Goal: Task Accomplishment & Management: Manage account settings

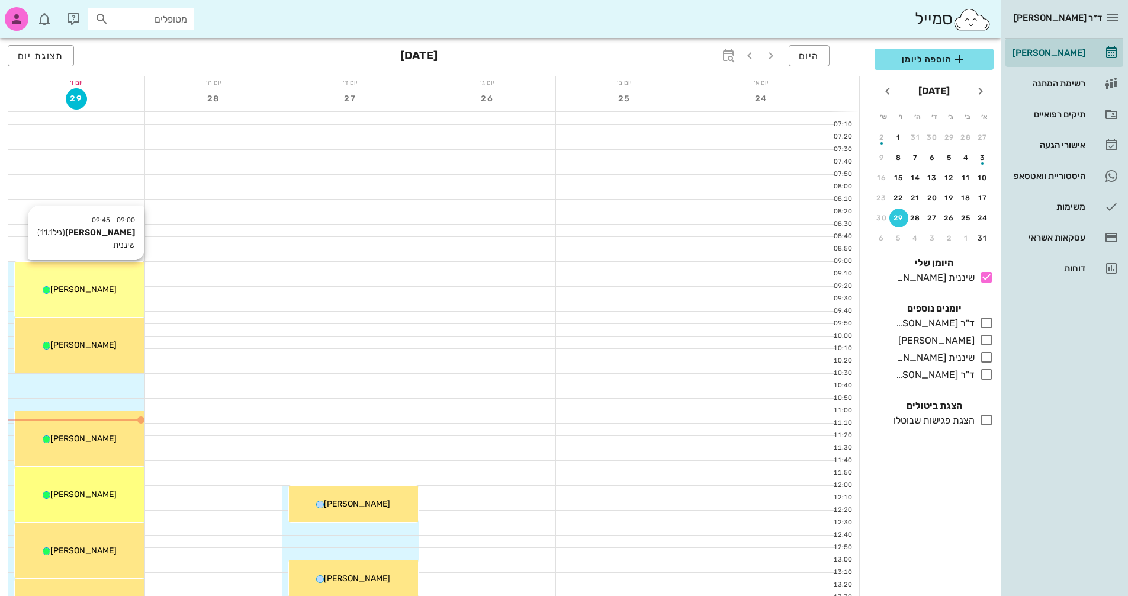
click at [73, 294] on div "[PERSON_NAME]" at bounding box center [79, 289] width 129 height 12
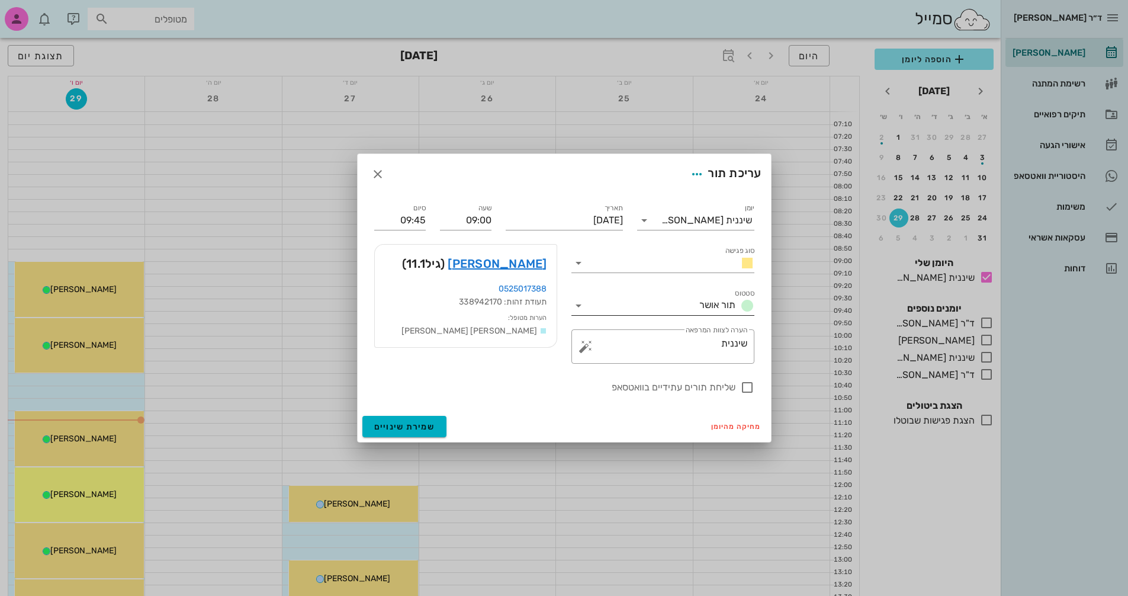
click at [581, 307] on icon at bounding box center [578, 305] width 14 height 14
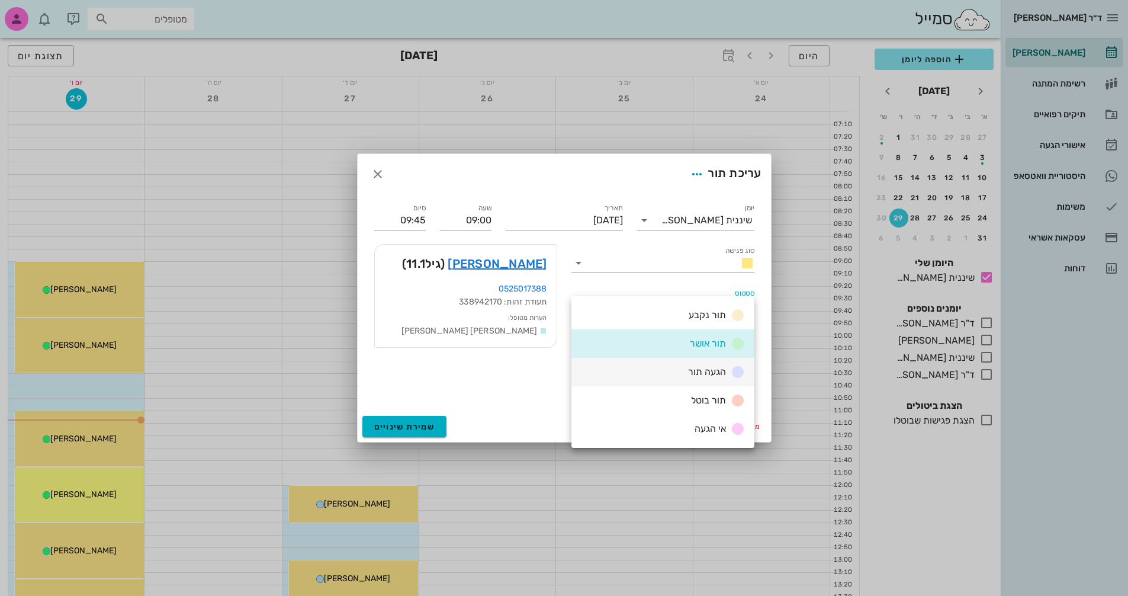
click at [712, 373] on span "הגעה תור" at bounding box center [707, 371] width 38 height 11
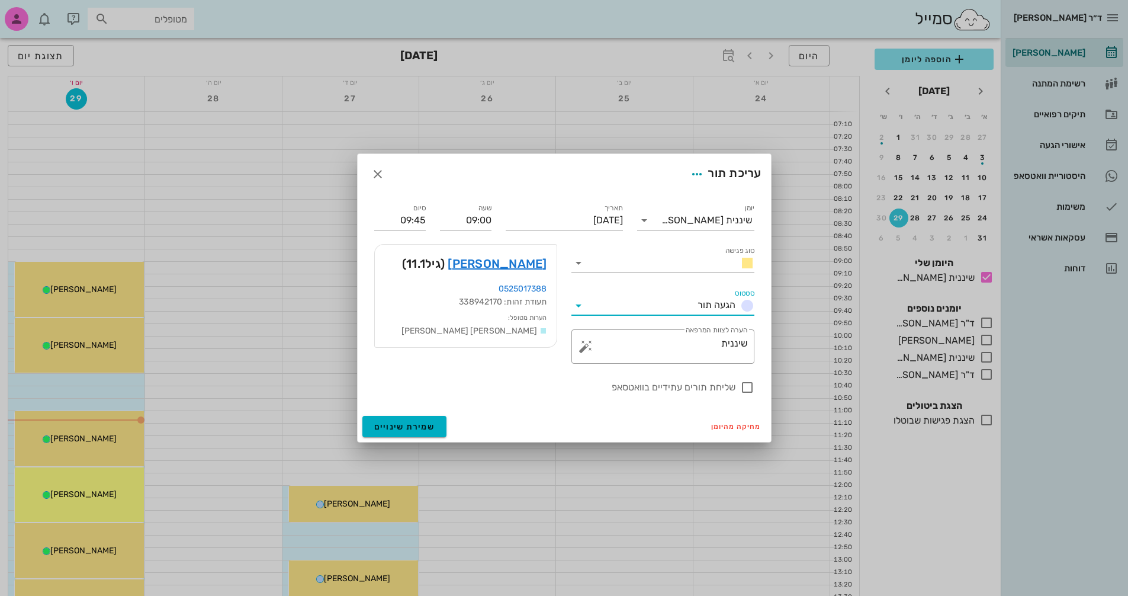
click at [79, 338] on div at bounding box center [564, 298] width 1128 height 596
click at [623, 309] on input "סטטוס" at bounding box center [640, 305] width 105 height 19
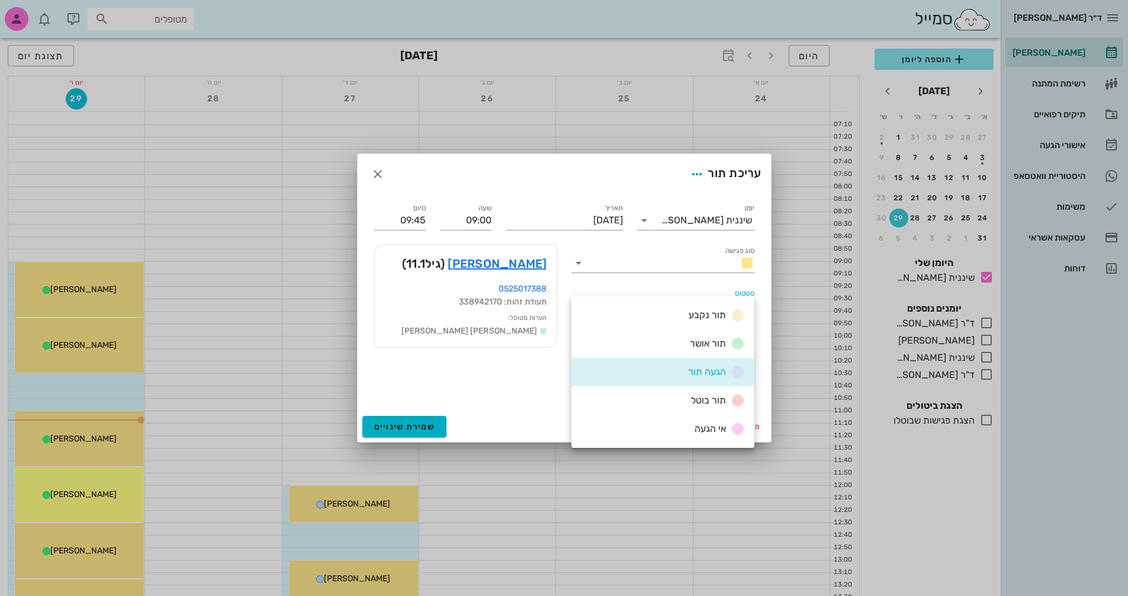
click at [674, 367] on div "הגעה תור" at bounding box center [662, 372] width 183 height 28
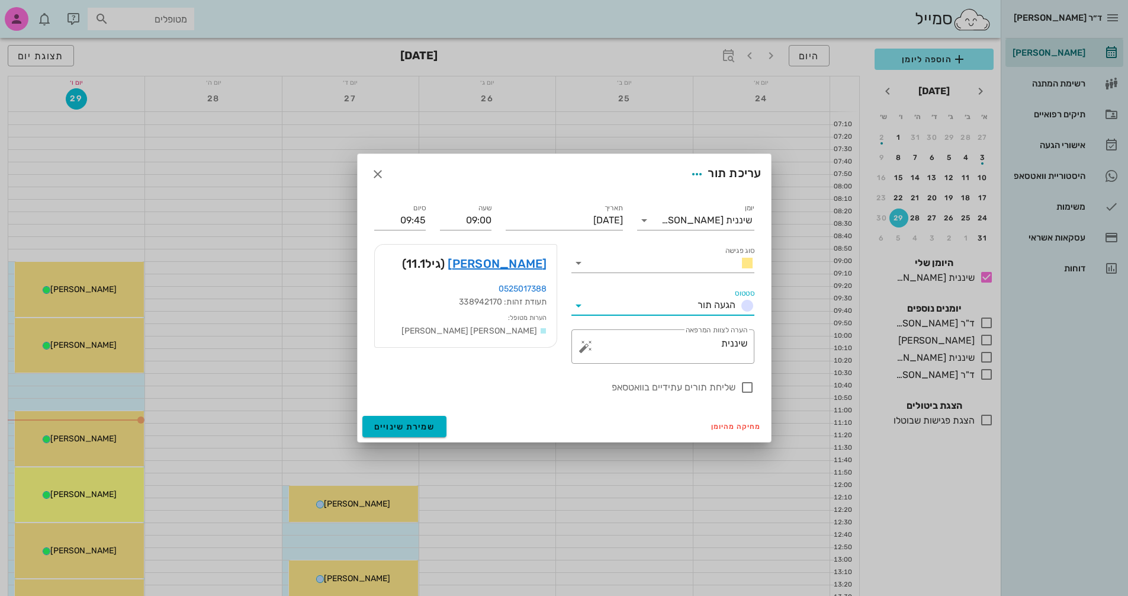
click at [69, 343] on div at bounding box center [564, 298] width 1128 height 596
click at [381, 169] on icon "button" at bounding box center [378, 174] width 14 height 14
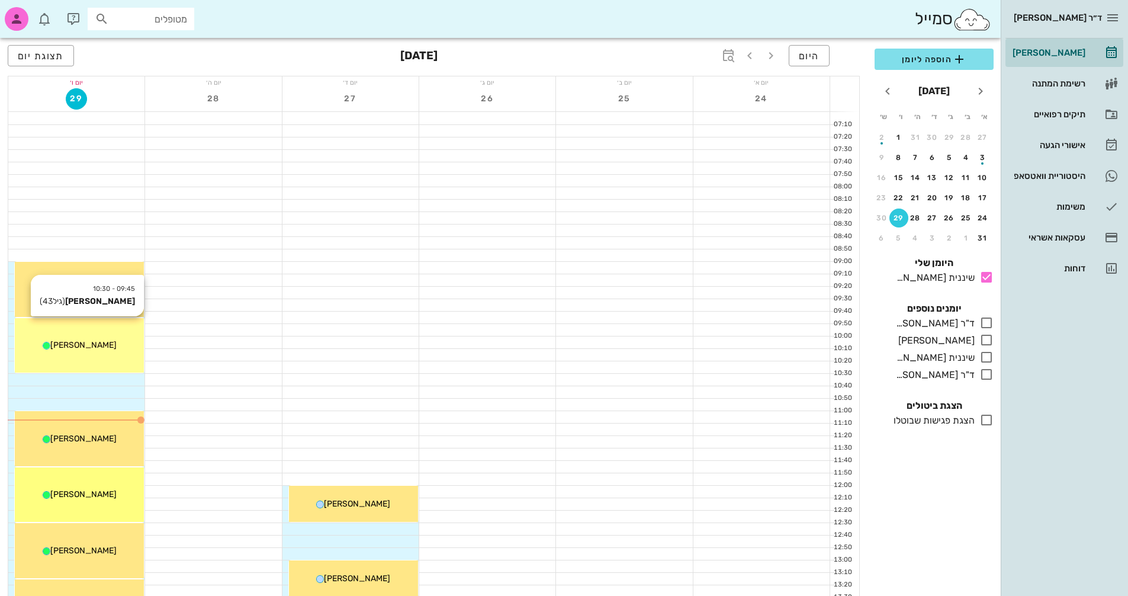
click at [108, 335] on div "09:45 - 10:30 [PERSON_NAME] (גיל 43 ) [PERSON_NAME]" at bounding box center [79, 345] width 129 height 55
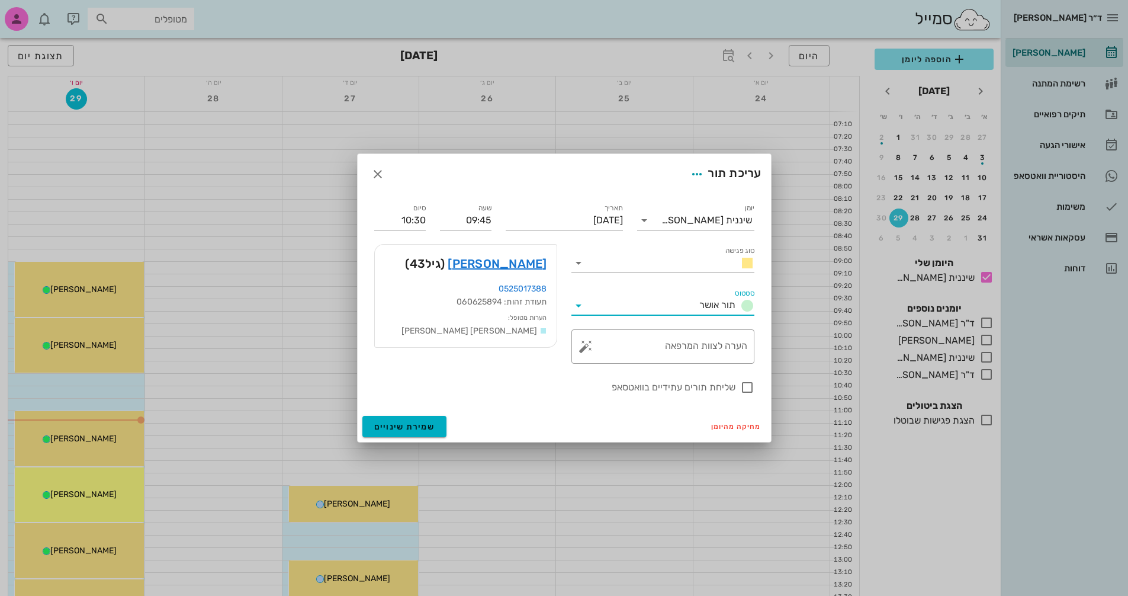
click at [660, 303] on input "סטטוס" at bounding box center [641, 305] width 107 height 19
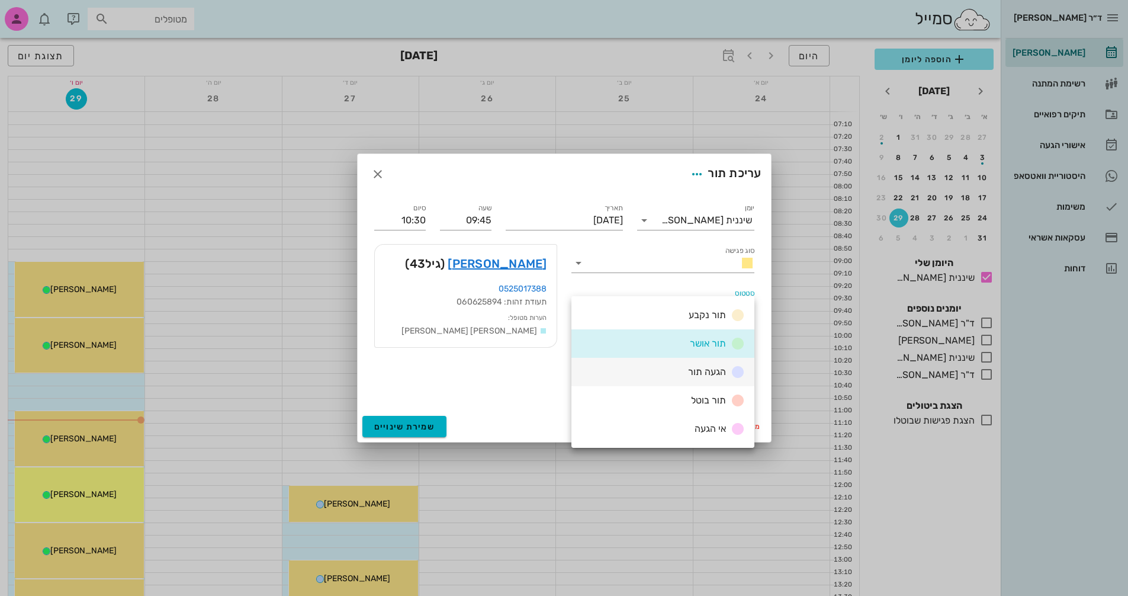
click at [719, 372] on span "הגעה תור" at bounding box center [707, 371] width 38 height 11
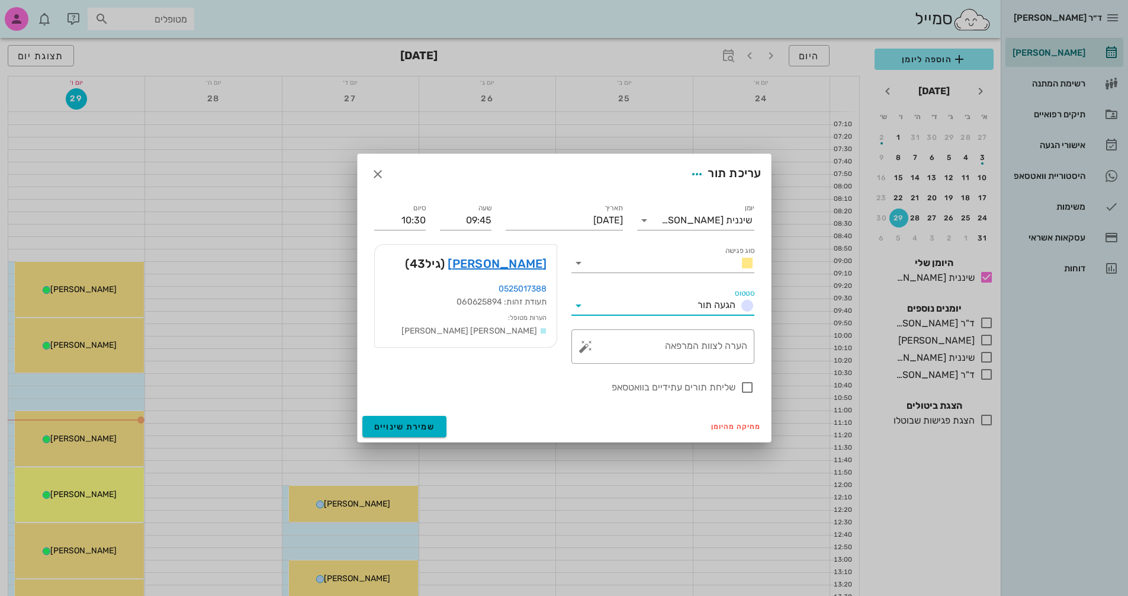
click at [82, 444] on div at bounding box center [564, 298] width 1128 height 596
click at [388, 174] on span "button" at bounding box center [377, 174] width 21 height 14
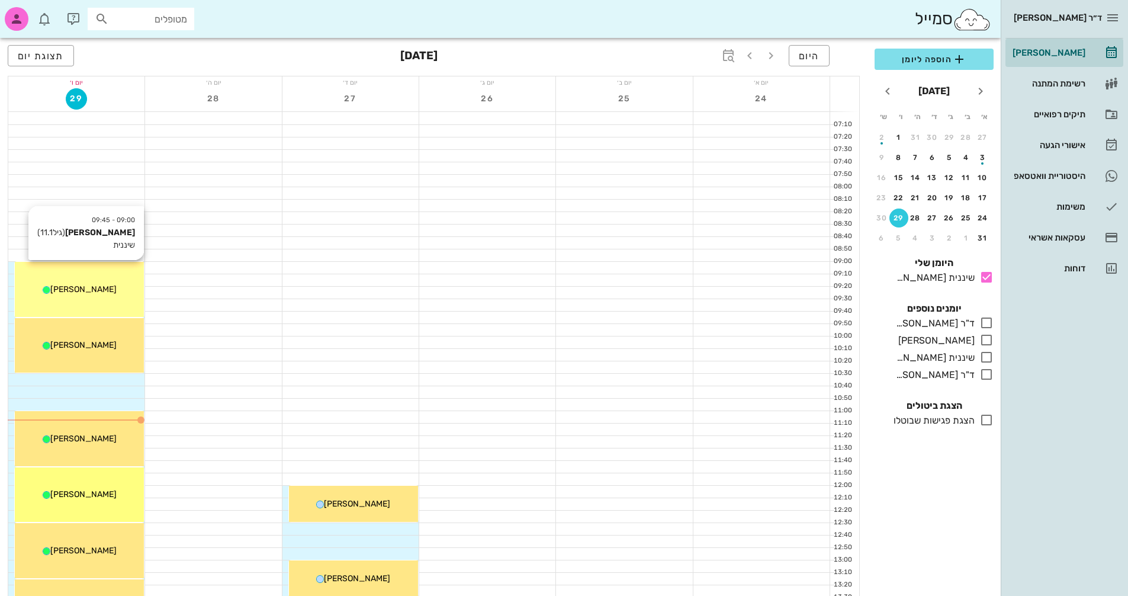
click at [99, 287] on div "[PERSON_NAME]" at bounding box center [79, 289] width 129 height 12
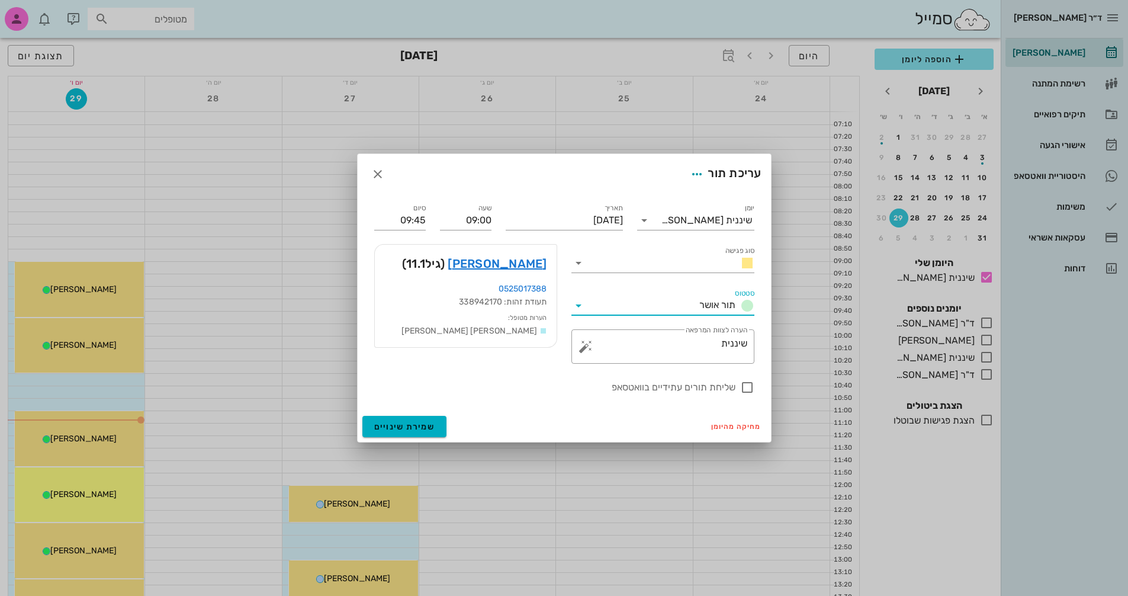
click at [617, 306] on input "סטטוס" at bounding box center [641, 305] width 107 height 19
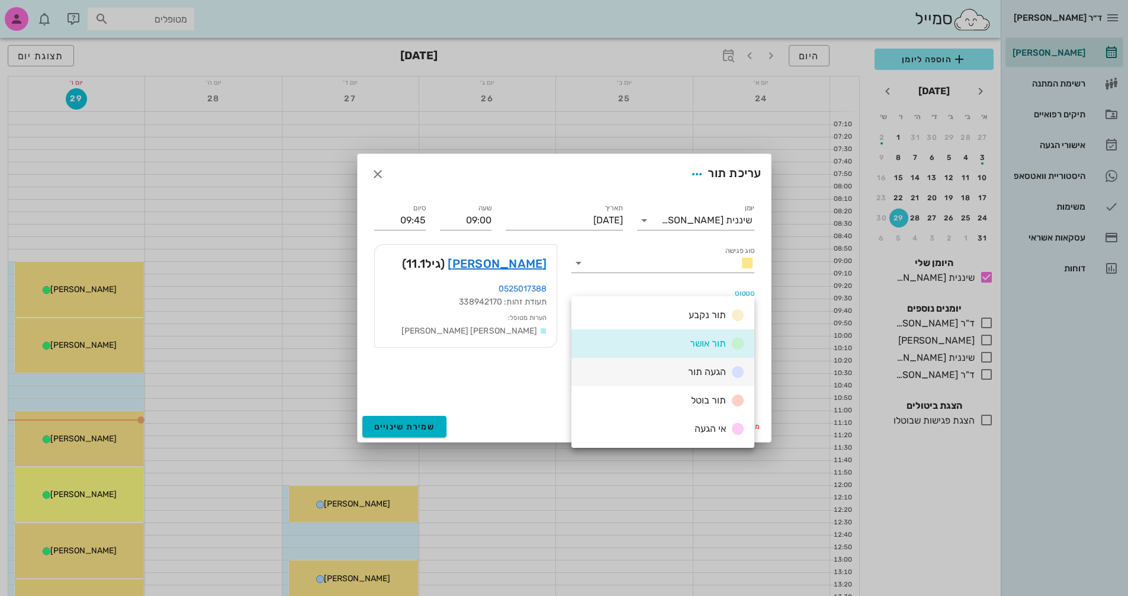
click at [705, 375] on span "הגעה תור" at bounding box center [707, 371] width 38 height 11
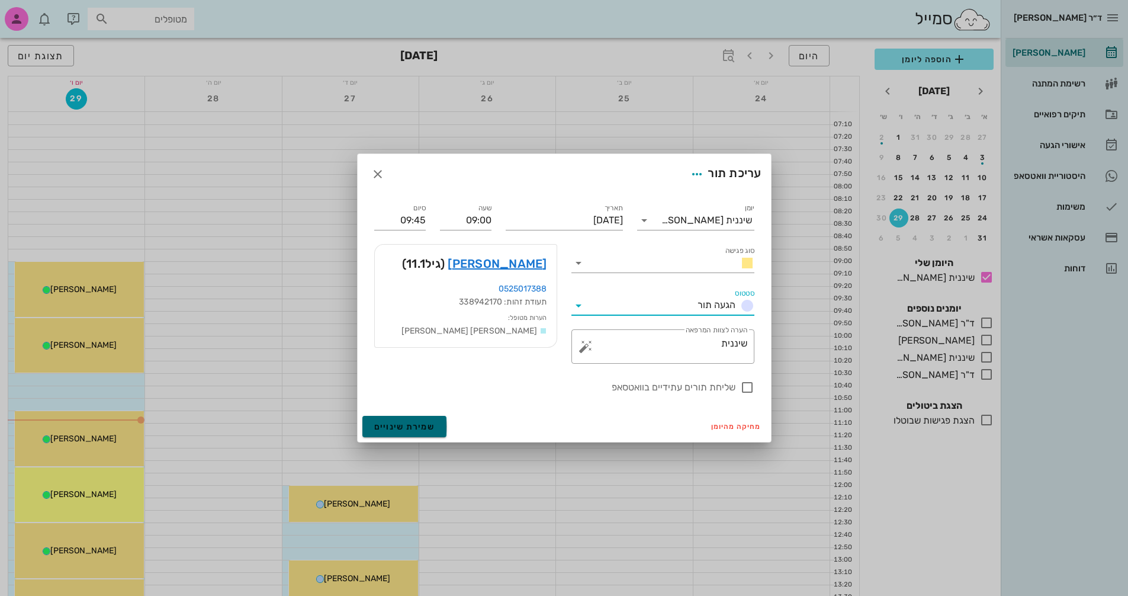
click at [409, 428] on span "שמירת שינויים" at bounding box center [404, 427] width 61 height 10
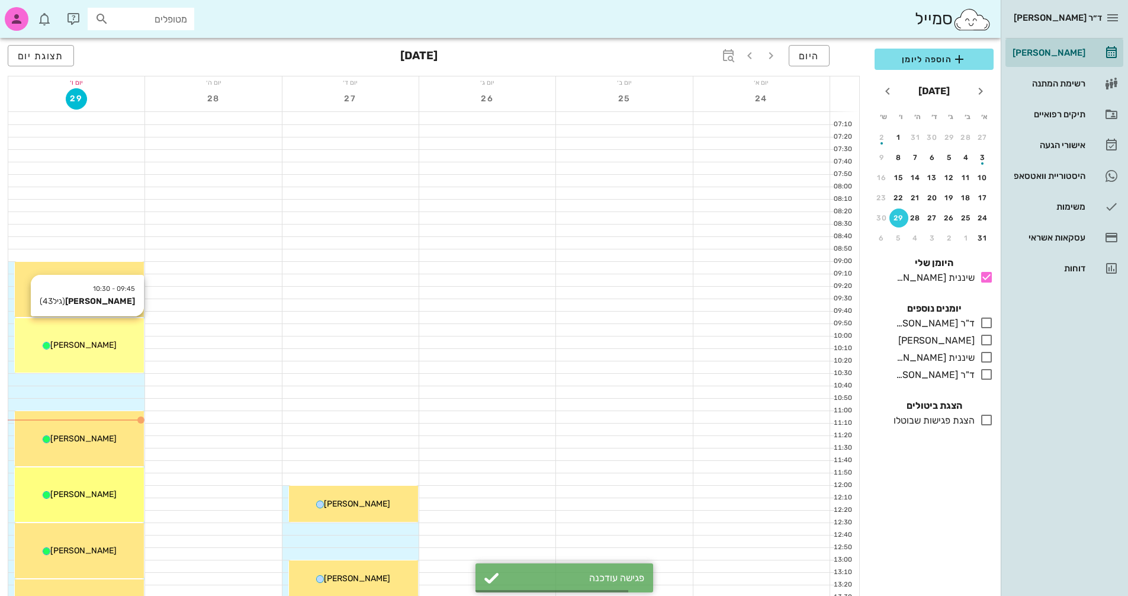
click at [89, 353] on div "09:45 - 10:30 [PERSON_NAME] (גיל 43 ) [PERSON_NAME]" at bounding box center [79, 345] width 129 height 55
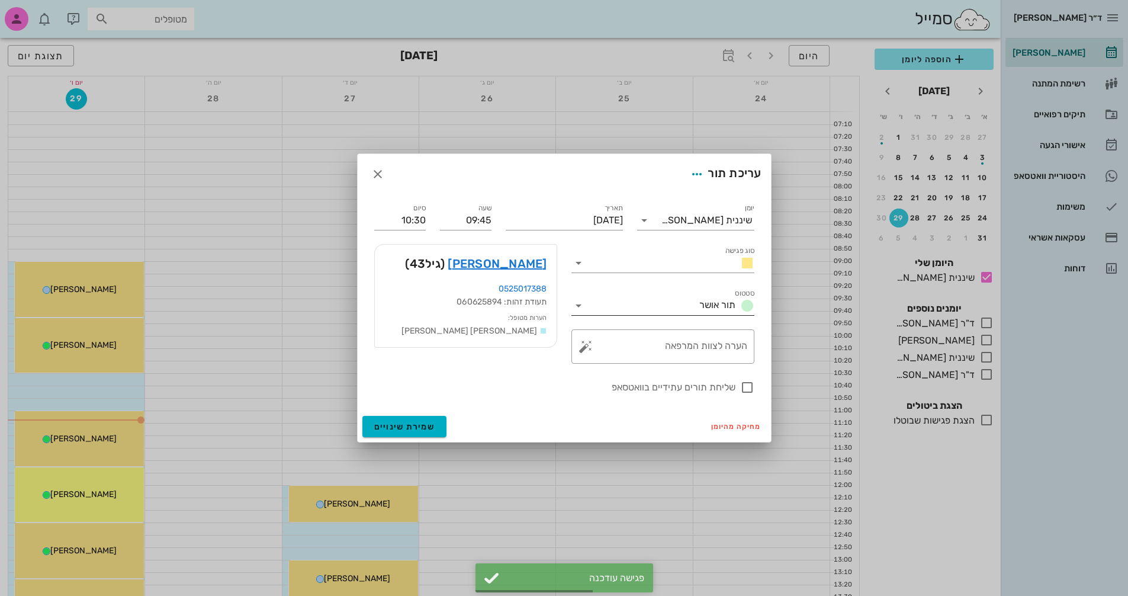
click at [696, 301] on div "תור אושר" at bounding box center [725, 305] width 60 height 14
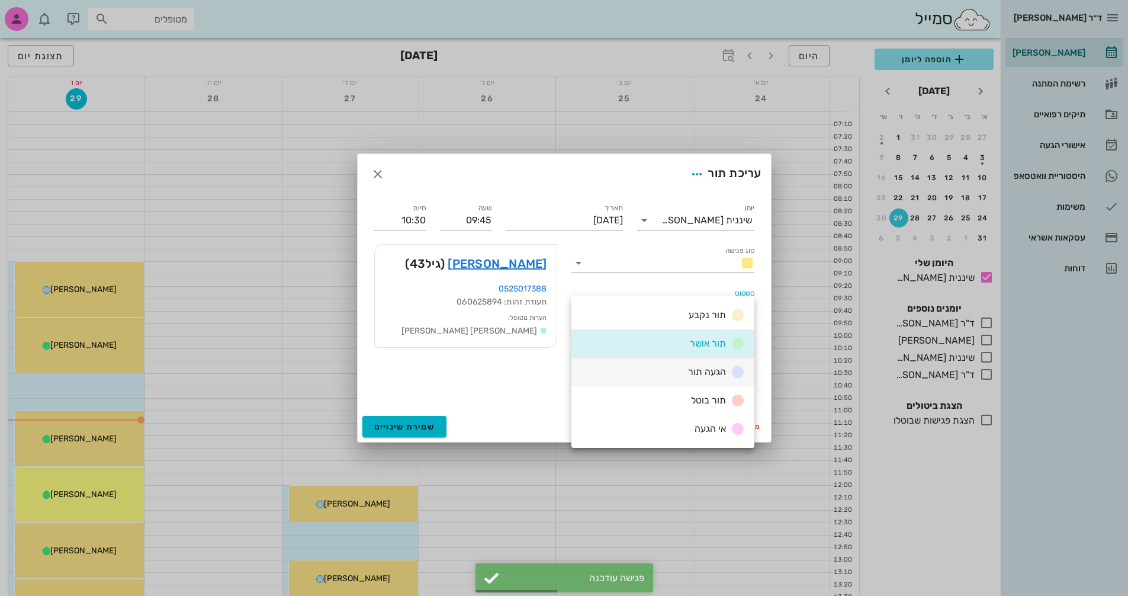
click at [714, 375] on span "הגעה תור" at bounding box center [707, 371] width 38 height 11
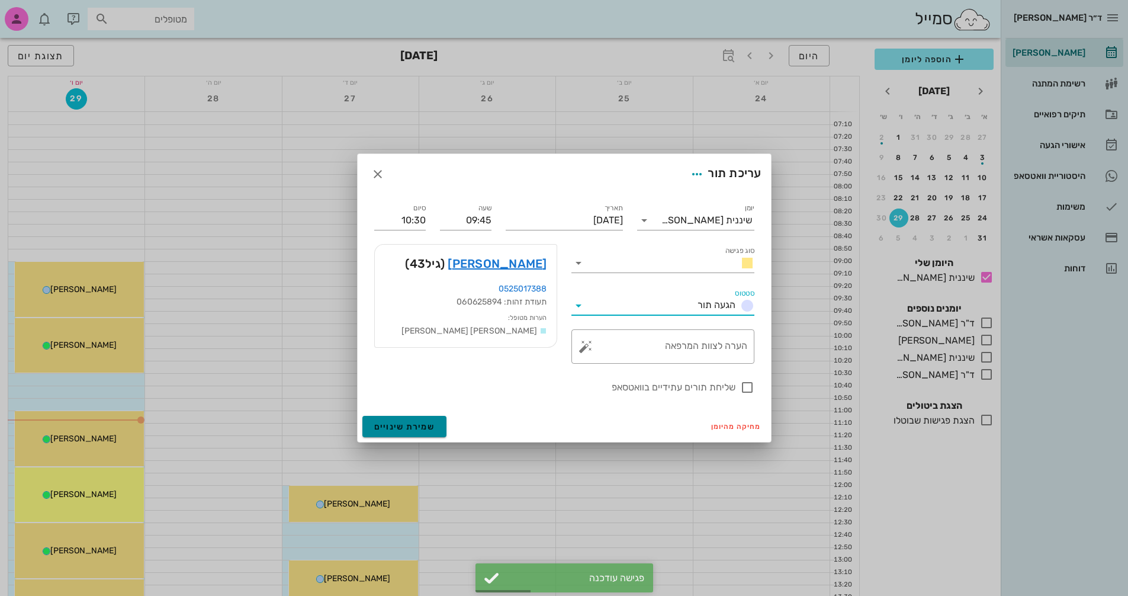
click at [422, 430] on span "שמירת שינויים" at bounding box center [404, 427] width 61 height 10
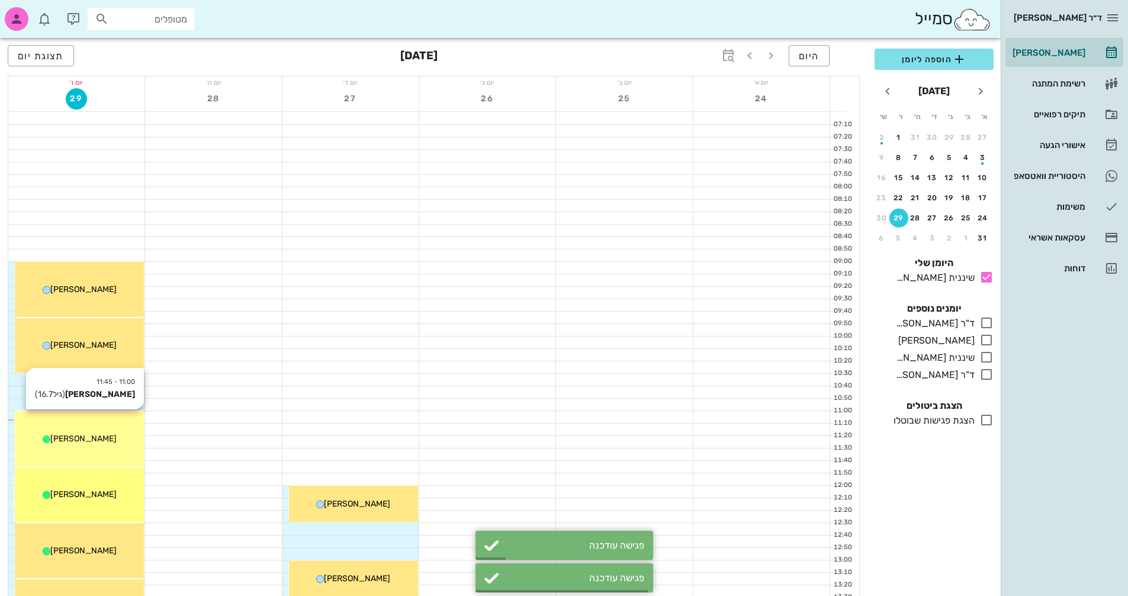
click at [86, 439] on span "[PERSON_NAME]" at bounding box center [83, 438] width 66 height 10
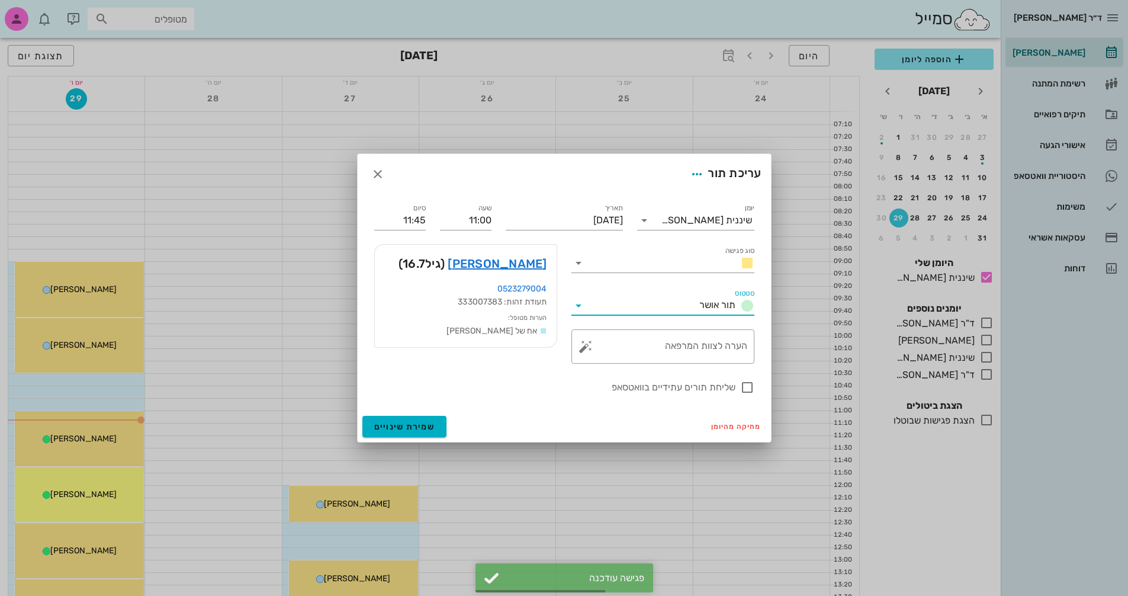
click at [651, 307] on input "סטטוס" at bounding box center [641, 305] width 107 height 19
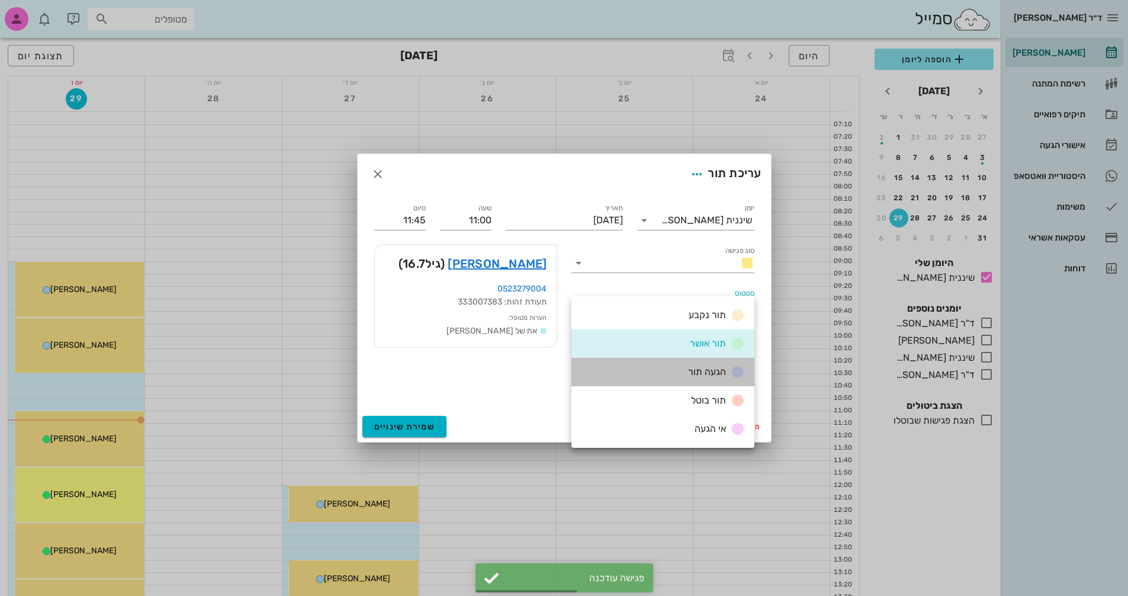
click at [689, 377] on span "הגעה תור" at bounding box center [707, 371] width 38 height 11
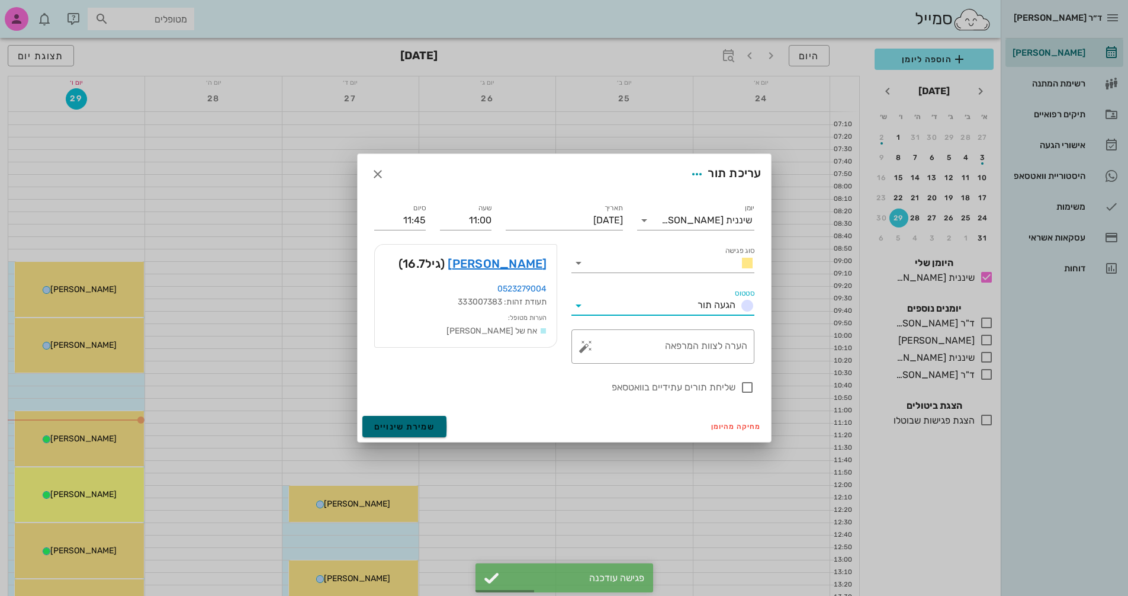
click at [434, 428] on button "שמירת שינויים" at bounding box center [404, 426] width 85 height 21
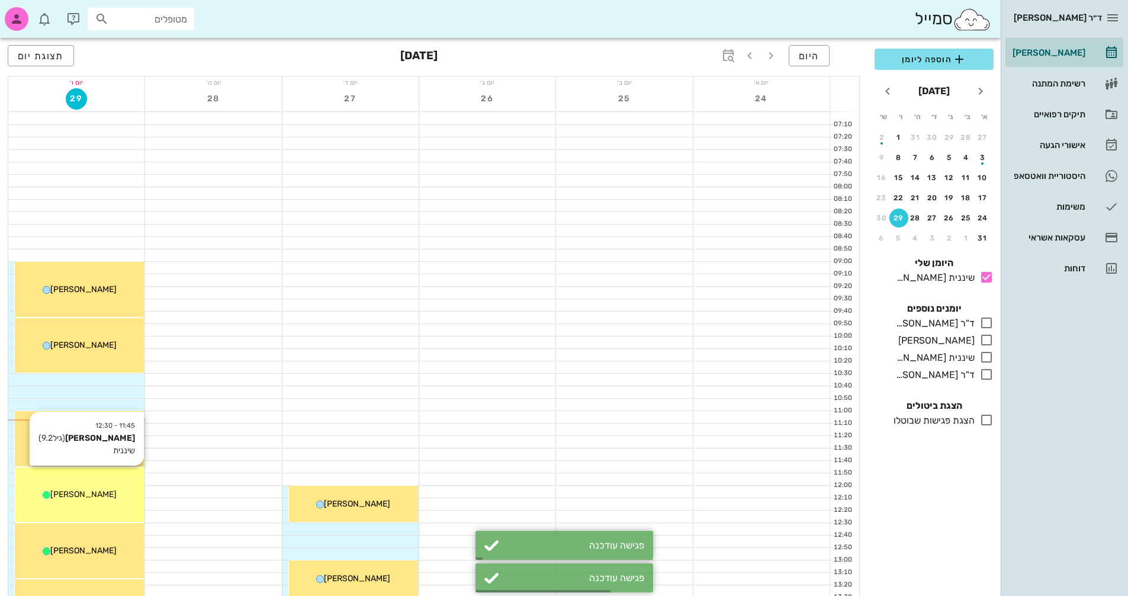
click at [132, 484] on div "11:45 - 12:30 [PERSON_NAME] (גיל 9.2 ) שיננית [PERSON_NAME]" at bounding box center [79, 494] width 129 height 55
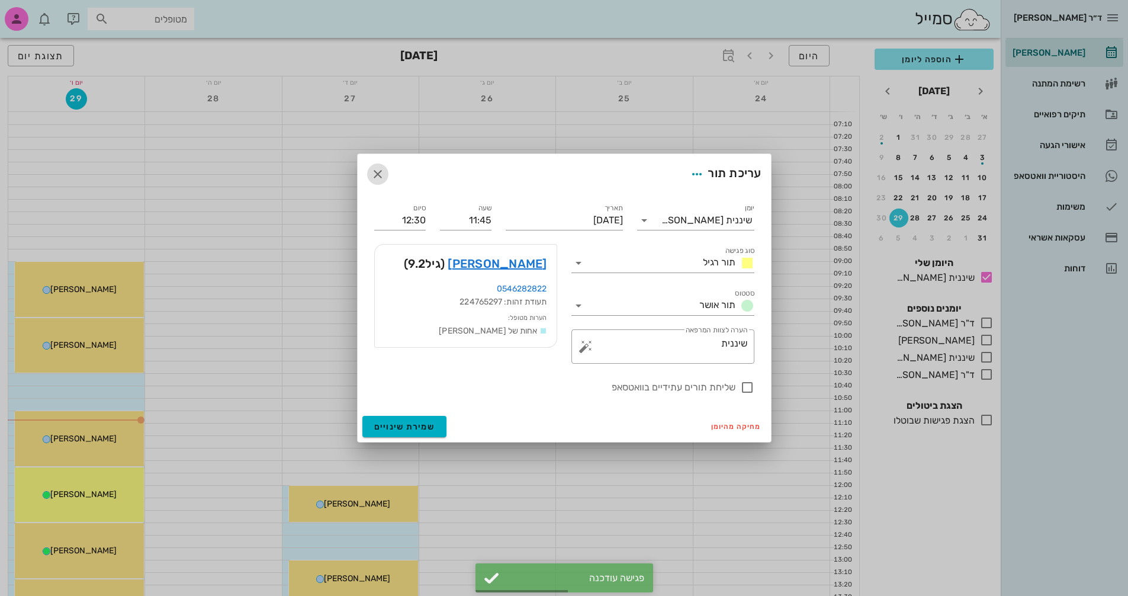
click at [368, 174] on span "button" at bounding box center [377, 174] width 21 height 14
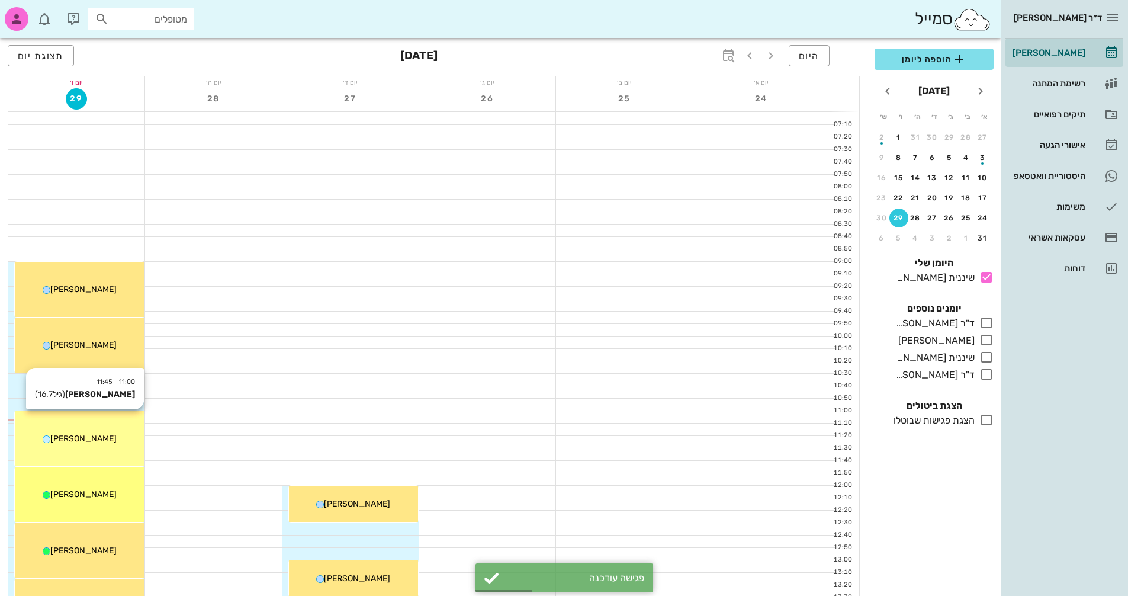
click at [114, 435] on div "[PERSON_NAME]" at bounding box center [79, 438] width 129 height 12
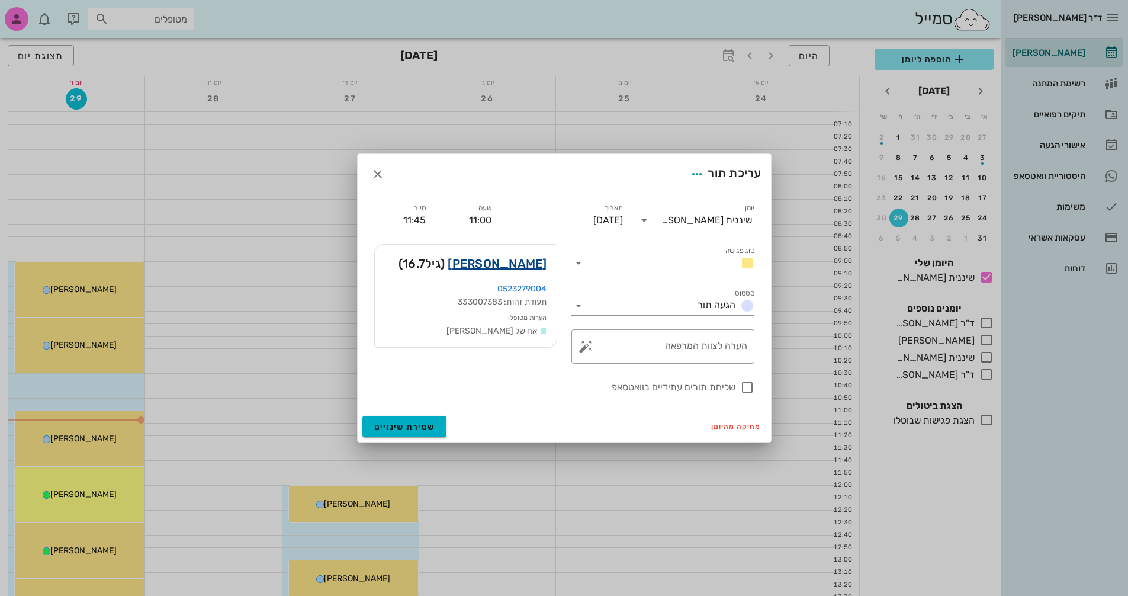
click at [536, 261] on link "[PERSON_NAME]" at bounding box center [497, 263] width 99 height 19
